Goal: Information Seeking & Learning: Learn about a topic

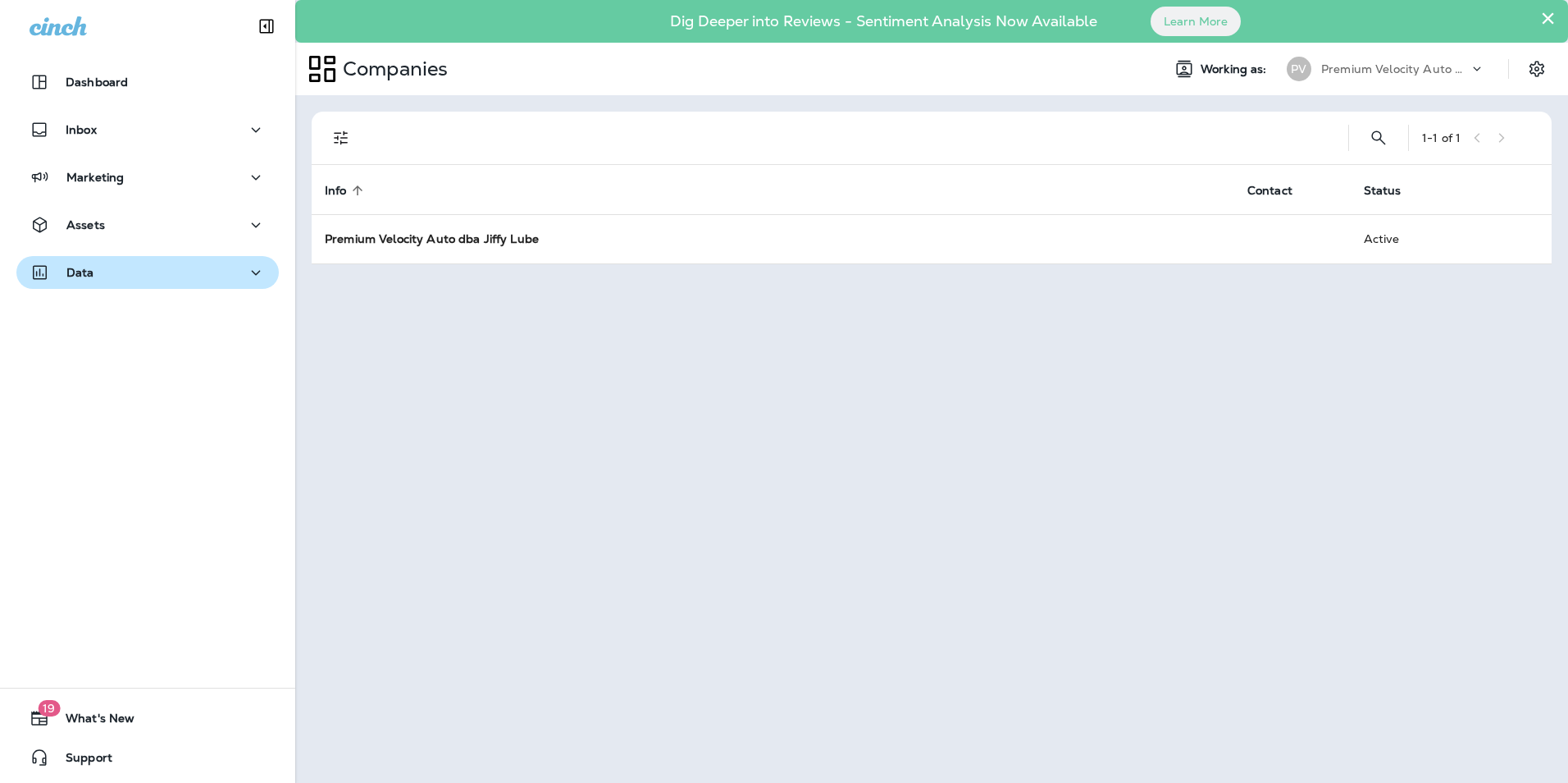
click at [154, 266] on div "Data" at bounding box center [147, 273] width 236 height 21
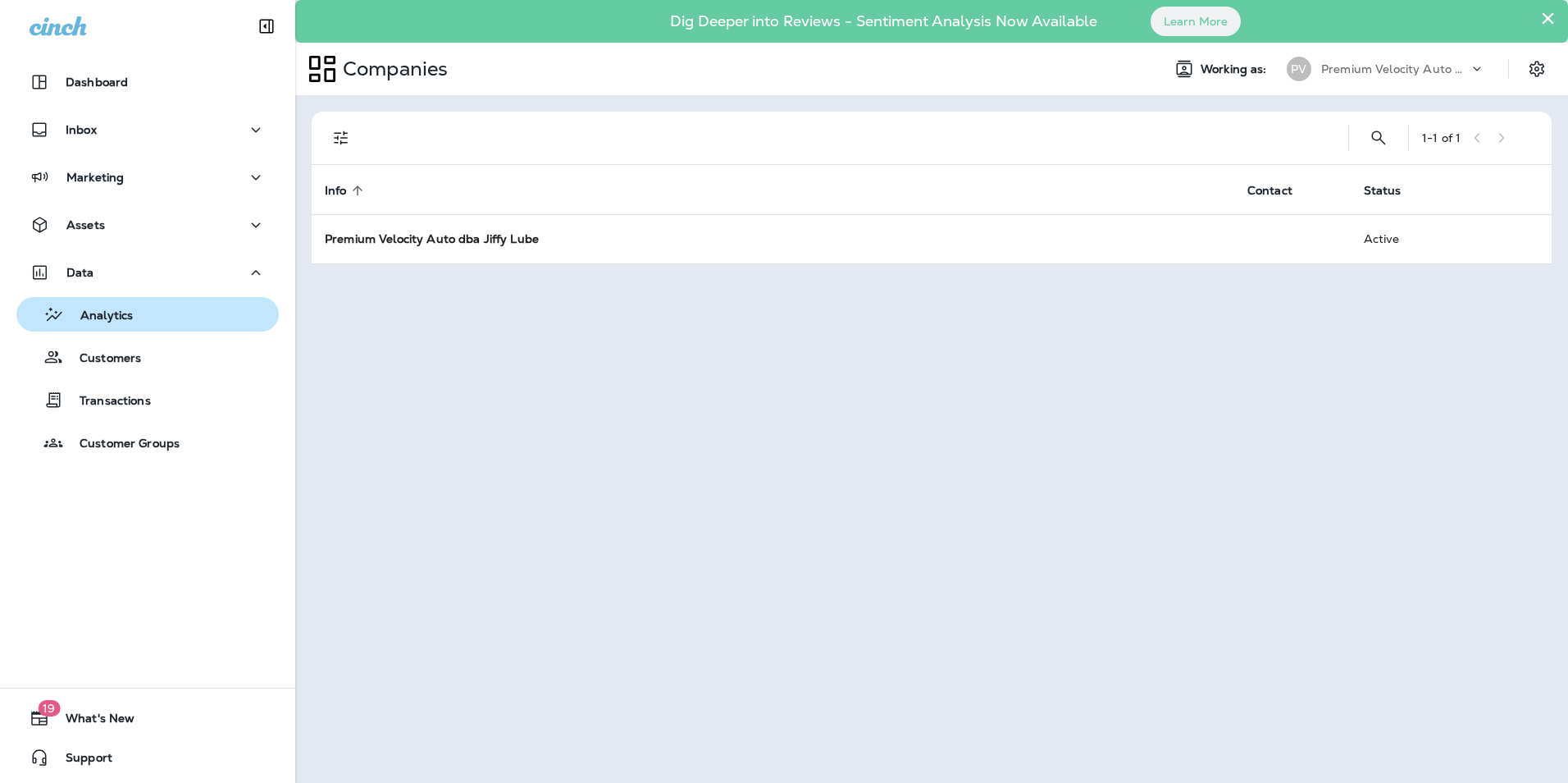
click at [115, 315] on p "Analytics" at bounding box center [99, 316] width 69 height 16
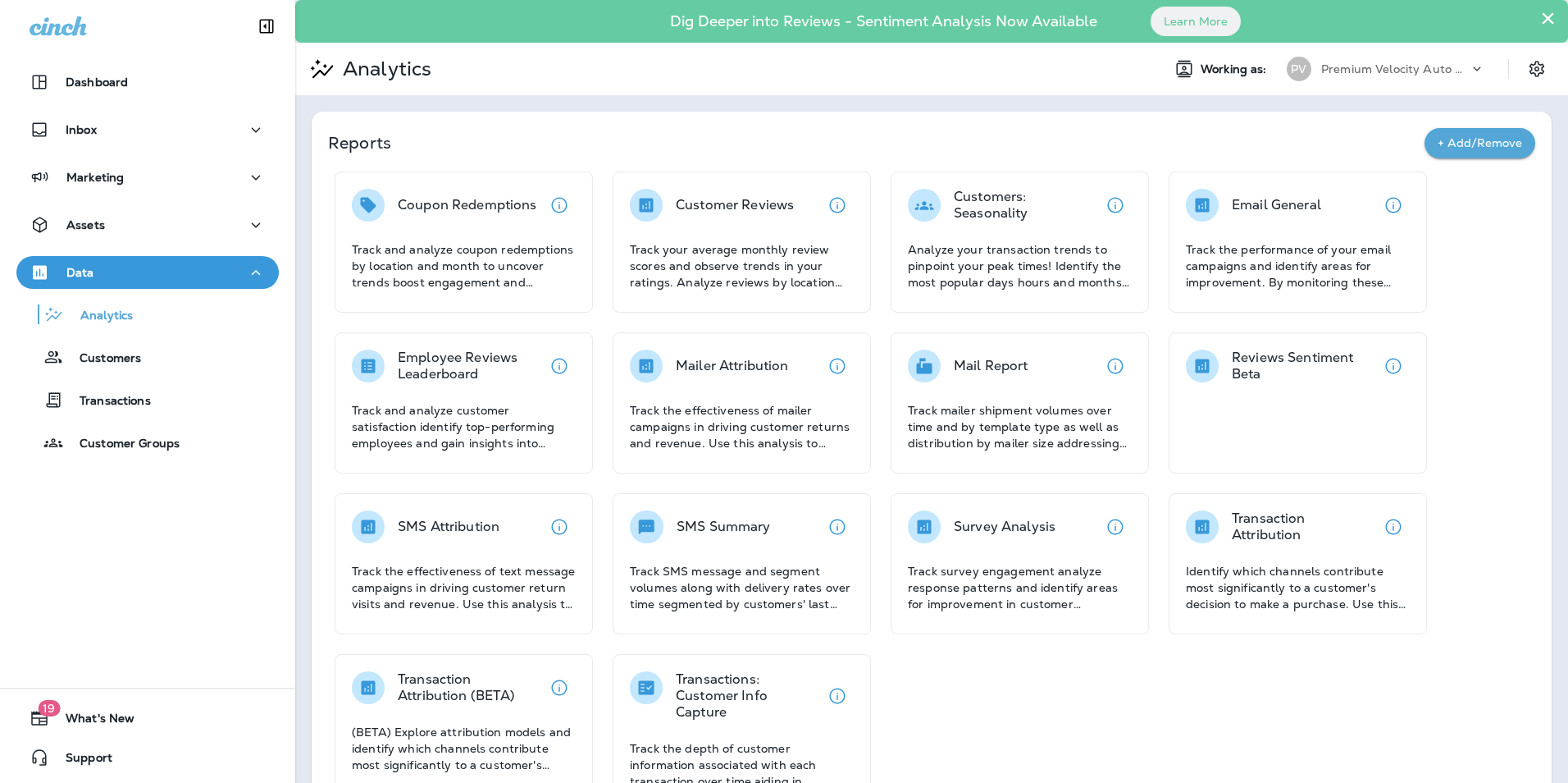
click at [519, 187] on div "Coupon Redemptions Track and analyze coupon redemptions by location and month t…" at bounding box center [463, 241] width 258 height 141
